Goal: Task Accomplishment & Management: Complete application form

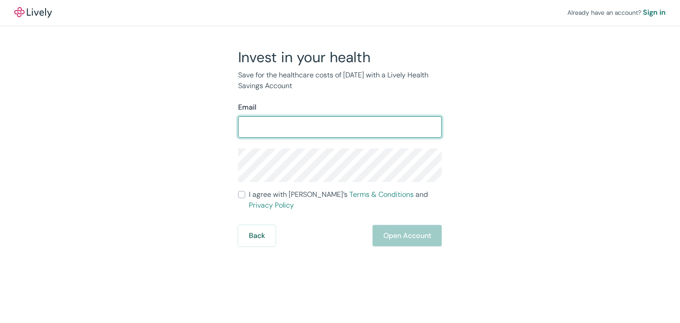
click at [265, 131] on input "Email" at bounding box center [340, 127] width 204 height 18
type input "[EMAIL_ADDRESS][DOMAIN_NAME]"
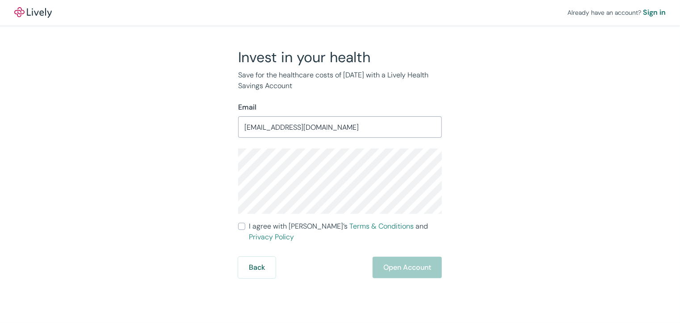
click at [244, 225] on input "I agree with Lively’s Terms & Conditions and Privacy Policy" at bounding box center [241, 226] width 7 height 7
checkbox input "true"
click at [410, 257] on button "Open Account" at bounding box center [407, 267] width 69 height 21
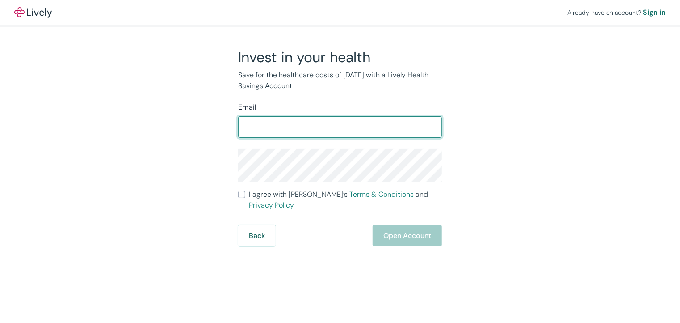
click at [256, 127] on input "Email" at bounding box center [340, 127] width 204 height 18
type input "dsk53@hotmail.com"
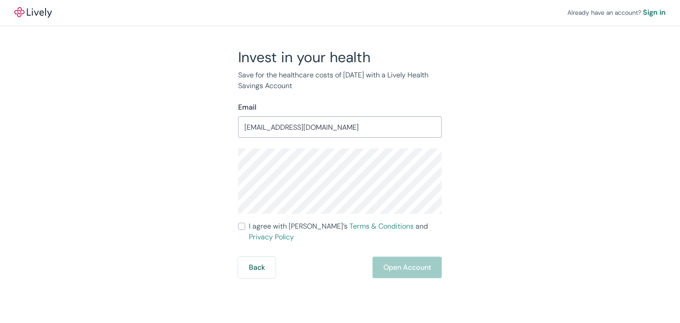
click at [240, 226] on input "I agree with Lively’s Terms & Conditions and Privacy Policy" at bounding box center [241, 226] width 7 height 7
checkbox input "true"
click at [219, 169] on div "Invest in your health Save for the healthcare costs of tomorrow with a Lively H…" at bounding box center [334, 163] width 429 height 230
click at [406, 257] on button "Open Account" at bounding box center [407, 267] width 69 height 21
